Goal: Find specific page/section: Find specific page/section

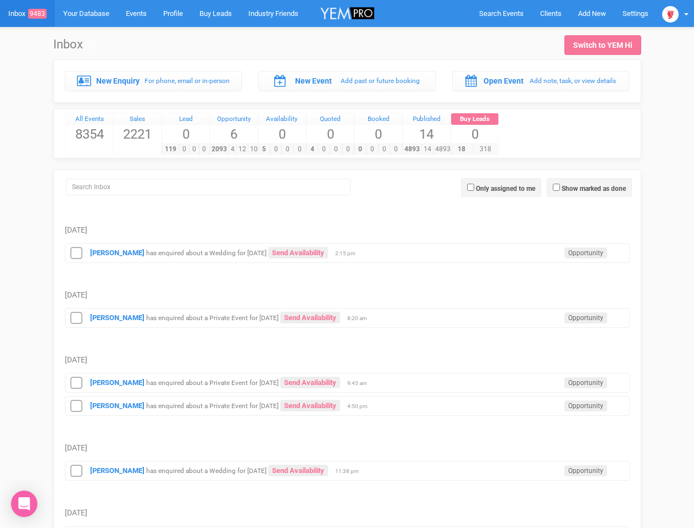
click at [347, 264] on td "[DATE]" at bounding box center [347, 284] width 565 height 42
click at [501, 13] on span "Search Events" at bounding box center [501, 13] width 45 height 8
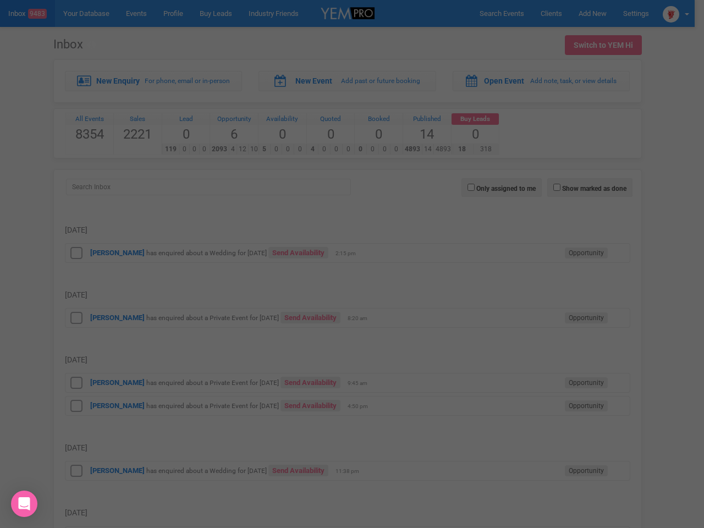
click at [0, 0] on div at bounding box center [0, 0] width 0 height 0
click at [76, 253] on div at bounding box center [352, 264] width 704 height 528
click at [76, 318] on div at bounding box center [352, 264] width 704 height 528
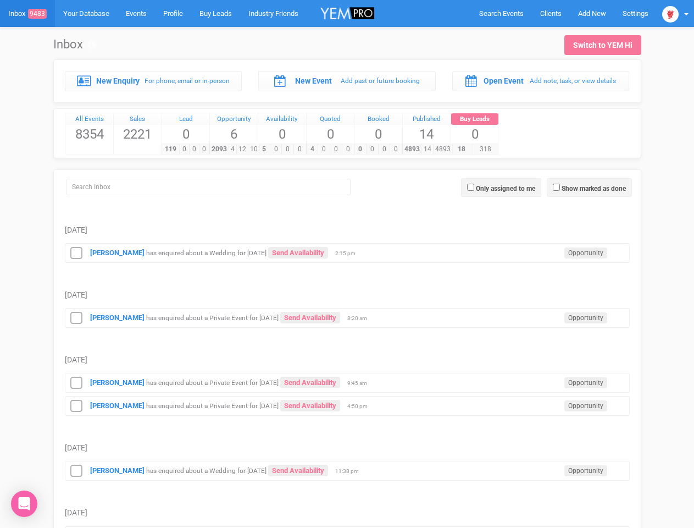
click at [76, 383] on icon at bounding box center [76, 383] width 16 height 14
